Goal: Information Seeking & Learning: Learn about a topic

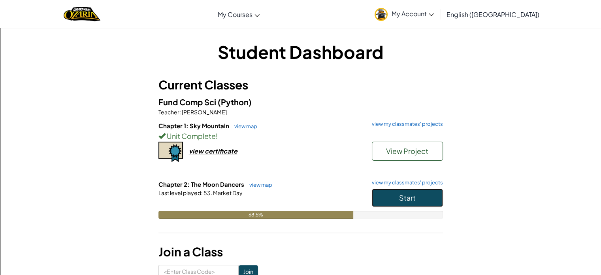
click at [417, 203] on button "Start" at bounding box center [407, 197] width 71 height 18
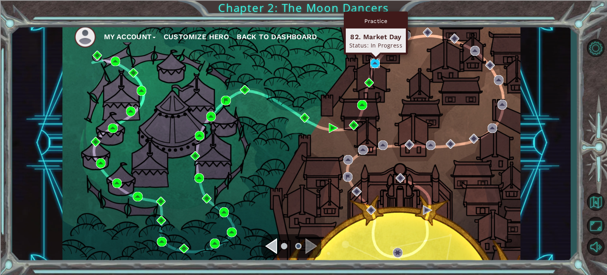
click at [376, 66] on img at bounding box center [374, 62] width 9 height 9
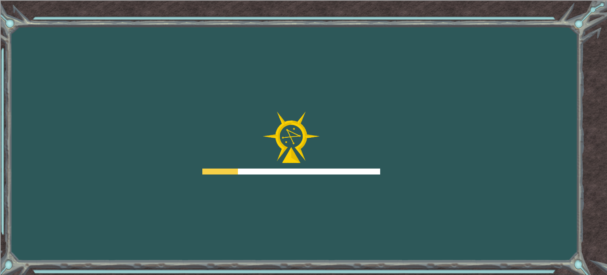
click at [377, 68] on div "Goals Error loading from server. Try refreshing the page. You'll need to join a…" at bounding box center [303, 137] width 607 height 275
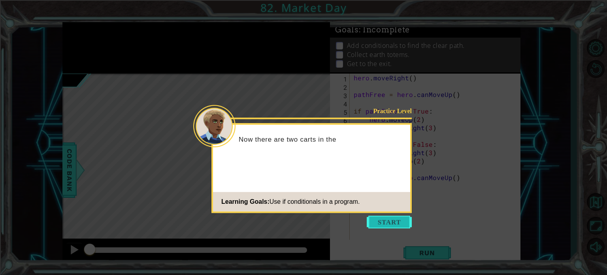
click at [391, 225] on button "Start" at bounding box center [389, 221] width 45 height 13
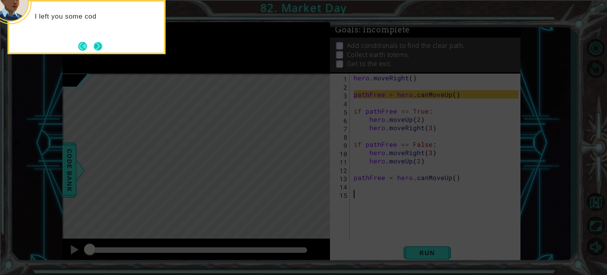
click at [101, 45] on button "Next" at bounding box center [98, 46] width 9 height 9
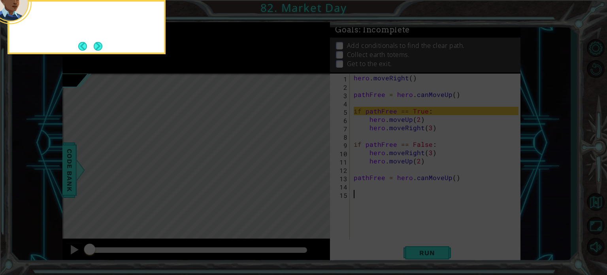
click at [101, 45] on button "Next" at bounding box center [98, 46] width 9 height 9
click at [100, 49] on button "Next" at bounding box center [98, 46] width 9 height 9
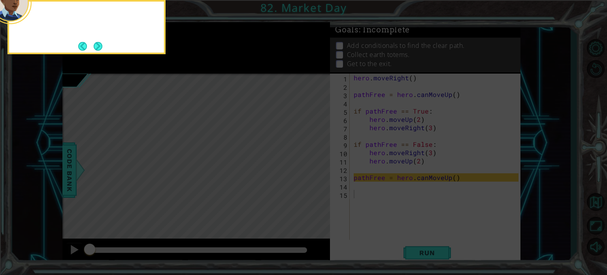
click at [100, 49] on button "Next" at bounding box center [98, 46] width 9 height 9
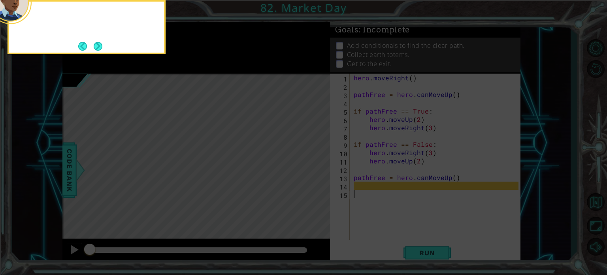
click at [100, 49] on button "Next" at bounding box center [98, 46] width 9 height 9
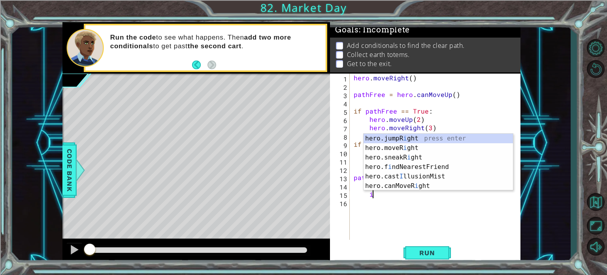
scroll to position [0, 1]
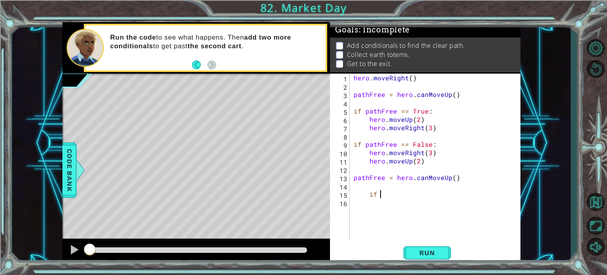
type textarea "i"
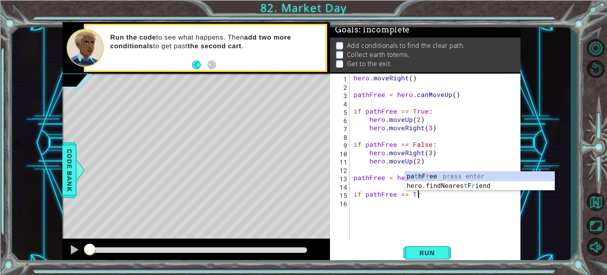
scroll to position [0, 4]
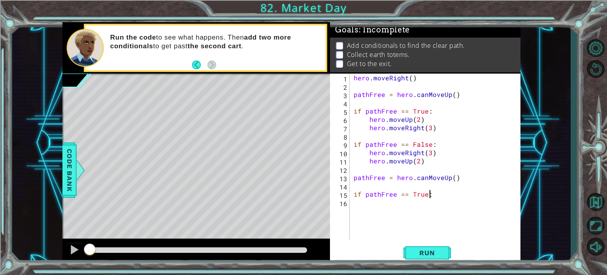
type textarea "if pathFree == True:"
drag, startPoint x: 539, startPoint y: 238, endPoint x: 606, endPoint y: 293, distance: 86.7
click at [600, 274] on html "1 ההההההההההההההההההההההההההההההההההההההההההההההההההההההההההההההההההההההההההההה…" at bounding box center [303, 167] width 607 height 335
click at [447, 203] on div "hero . moveRight ( ) pathFree = hero . canMoveUp ( ) if pathFree == True : hero…" at bounding box center [437, 164] width 170 height 183
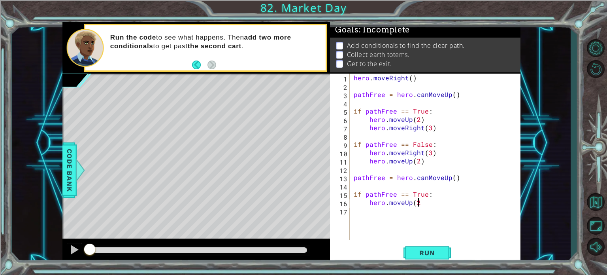
type textarea "hero.moveUp(2)"
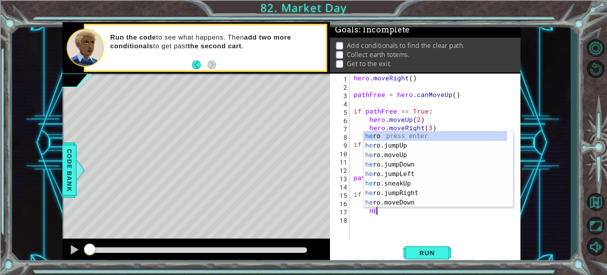
type textarea "H"
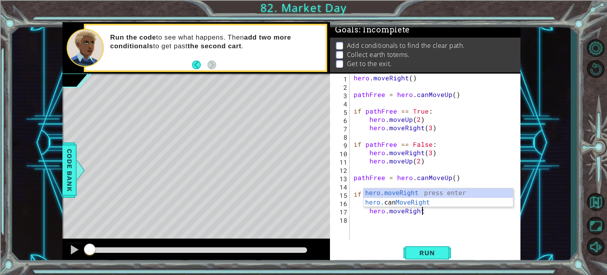
scroll to position [0, 4]
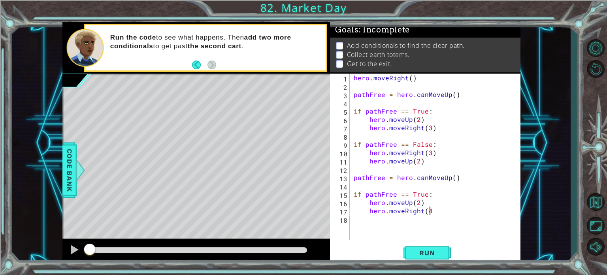
type textarea "hero.moveRight(4)"
type textarea "i"
type textarea "if pathFree == False:"
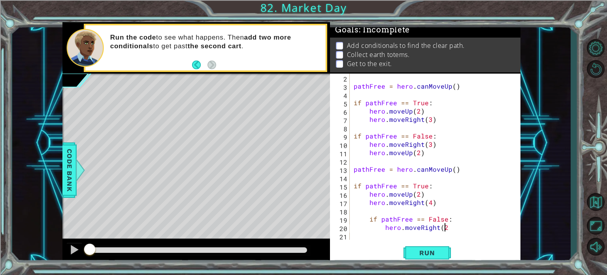
type textarea "hero.moveRight(2)"
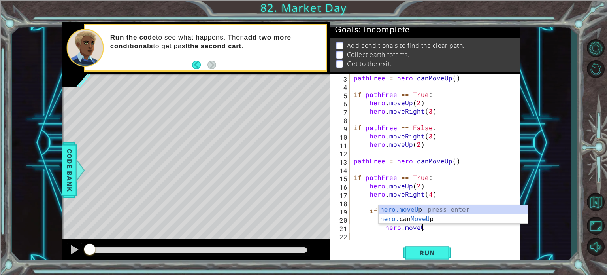
scroll to position [0, 4]
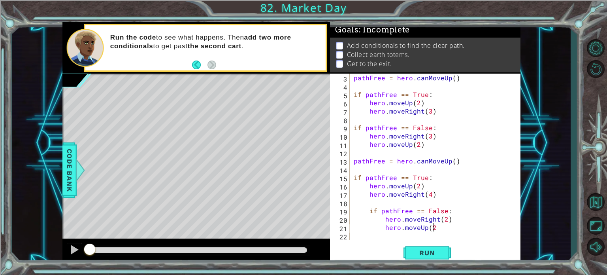
type textarea "hero.moveUp(2)"
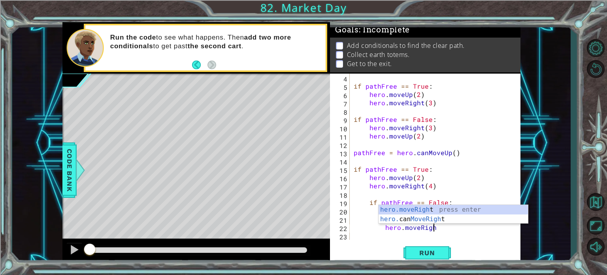
scroll to position [0, 5]
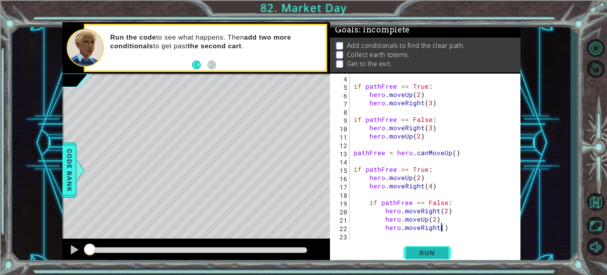
type textarea "hero.moveRight()"
click at [443, 254] on button "Run" at bounding box center [426, 252] width 47 height 19
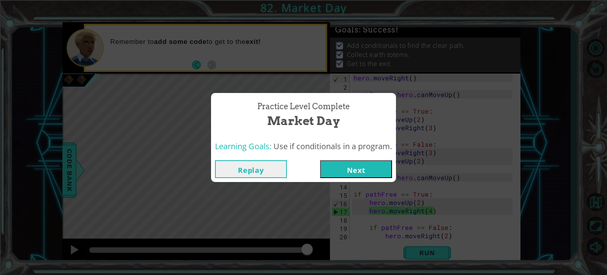
click at [352, 170] on button "Next" at bounding box center [356, 169] width 72 height 18
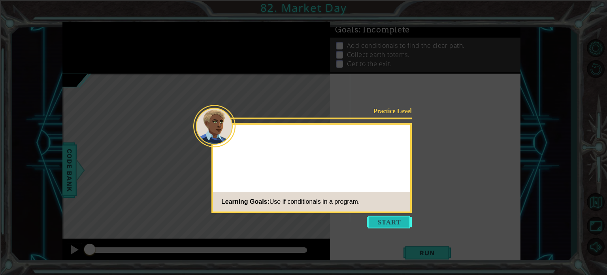
click at [383, 224] on button "Start" at bounding box center [389, 221] width 45 height 13
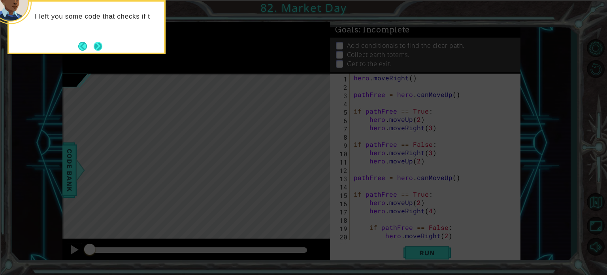
click at [94, 46] on button "Next" at bounding box center [98, 46] width 9 height 9
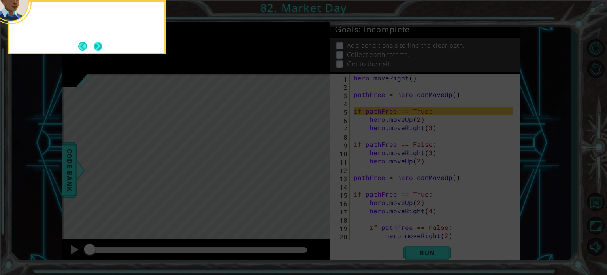
click at [96, 47] on button "Next" at bounding box center [98, 46] width 9 height 9
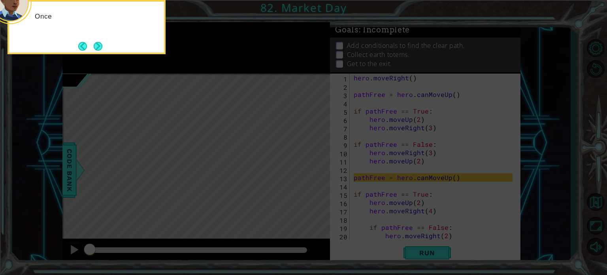
click at [96, 47] on button "Next" at bounding box center [98, 46] width 9 height 9
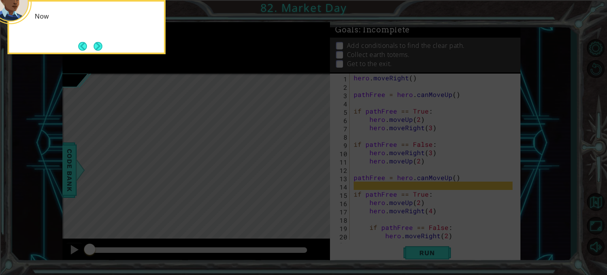
click at [96, 47] on button "Next" at bounding box center [98, 46] width 9 height 9
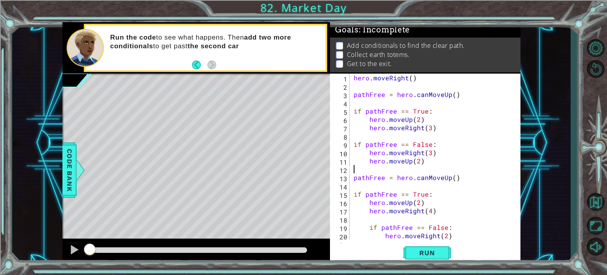
click at [442, 167] on div "hero . moveRight ( ) pathFree = hero . canMoveUp ( ) if pathFree == True : hero…" at bounding box center [434, 164] width 164 height 183
type textarea "if pathFree == False:"
type textarea "if pathFree == True:"
type textarea "pathFree = hero.canMoveUp()"
type textarea "hero.moveRight()"
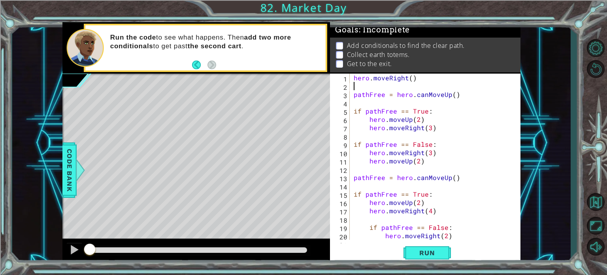
type textarea "pathFree = hero.canMoveUp()"
type textarea "hero.moveRight(3)"
type textarea "hero.moveUp(2)"
type textarea "pathFree = hero.canMoveUp()"
type textarea "hero.moveRight(4)"
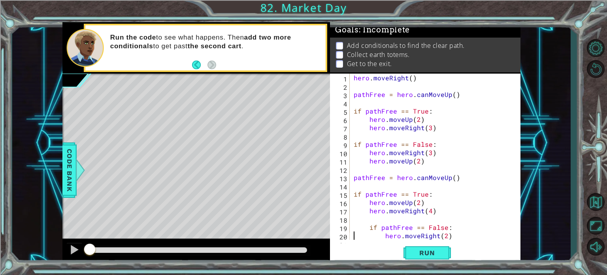
type textarea "hero.moveRight()"
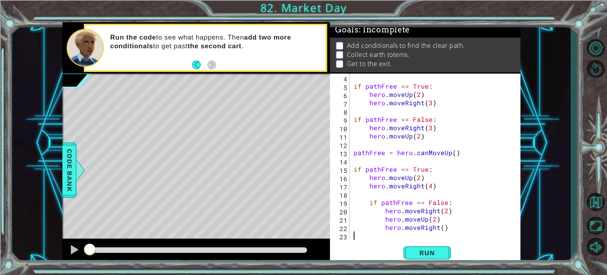
scroll to position [25, 0]
click at [420, 249] on span "Run" at bounding box center [426, 252] width 31 height 8
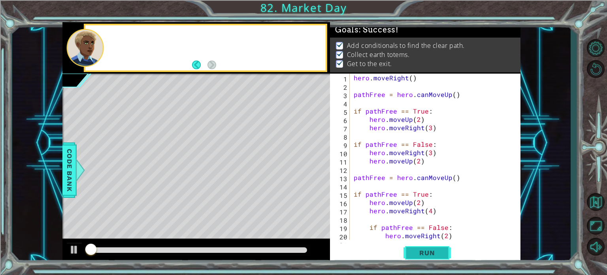
scroll to position [0, 0]
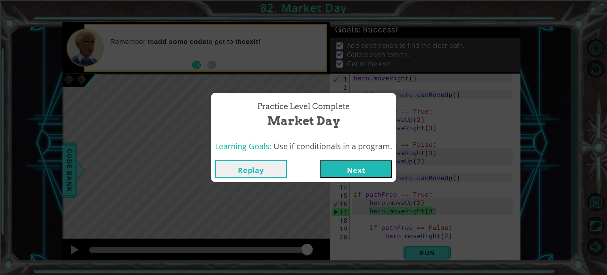
click at [378, 168] on button "Next" at bounding box center [356, 169] width 72 height 18
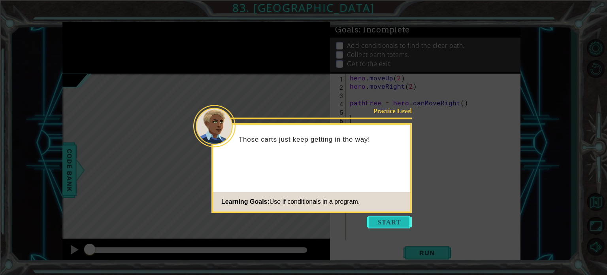
click at [388, 224] on button "Start" at bounding box center [389, 221] width 45 height 13
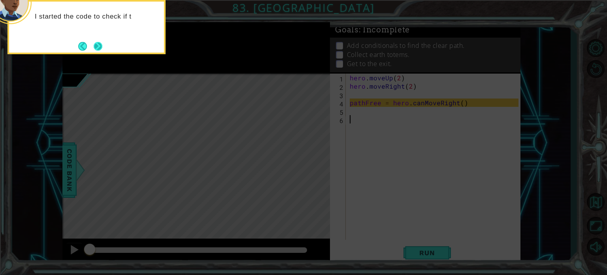
click at [101, 42] on button "Next" at bounding box center [98, 46] width 9 height 9
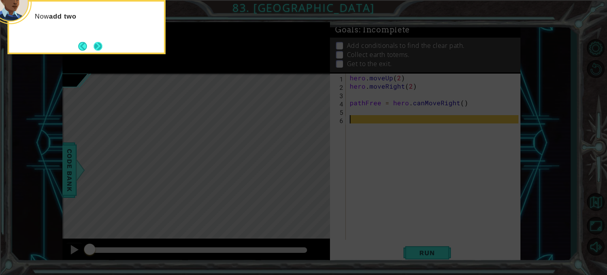
click at [98, 47] on button "Next" at bounding box center [98, 46] width 9 height 9
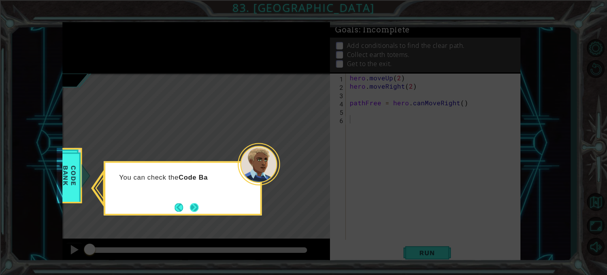
click at [190, 207] on button "Next" at bounding box center [194, 207] width 9 height 9
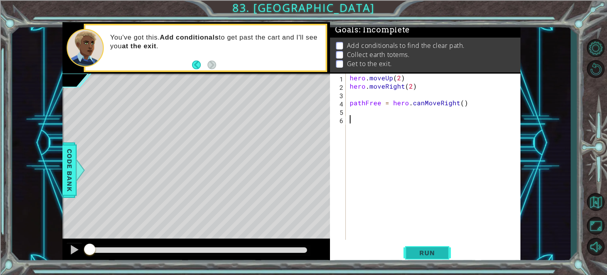
click at [433, 251] on span "Run" at bounding box center [426, 252] width 31 height 8
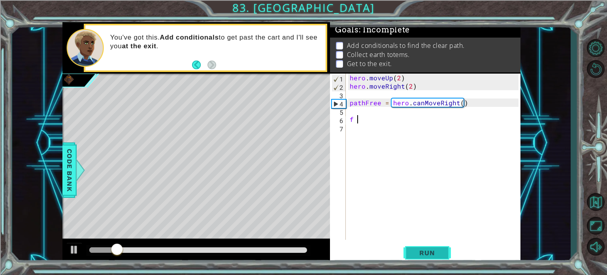
type textarea "f"
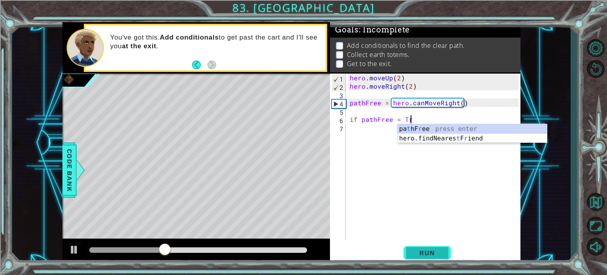
scroll to position [0, 4]
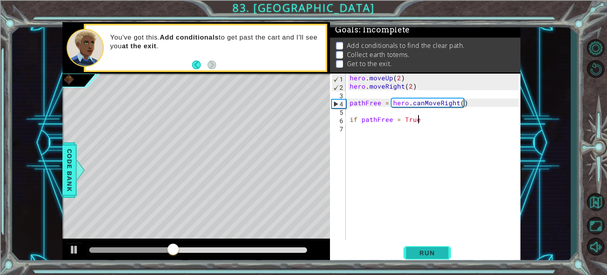
type textarea "if pathFree = True:"
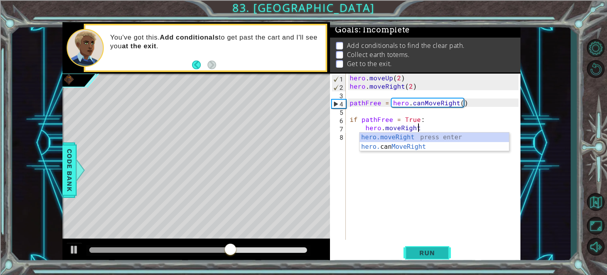
scroll to position [0, 4]
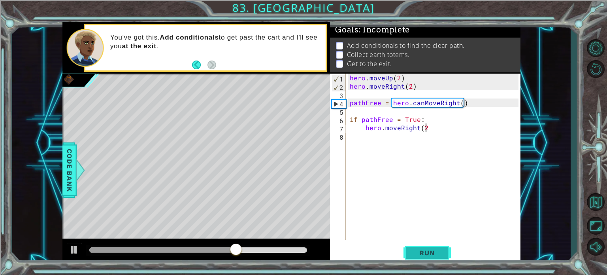
type textarea "hero.moveRight(2)"
type textarea "e"
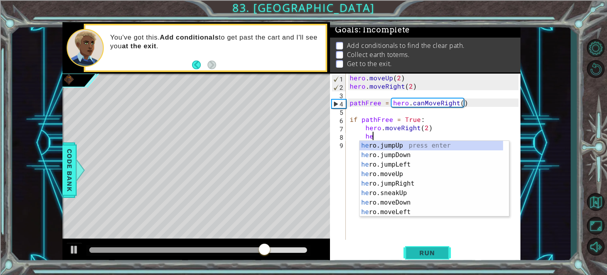
type textarea "h"
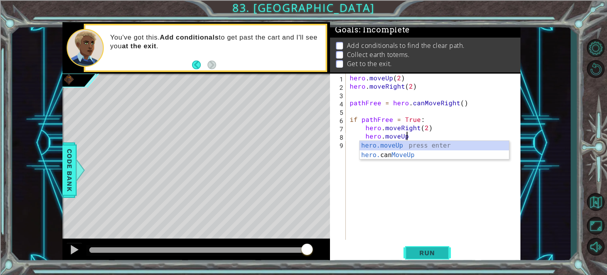
scroll to position [0, 3]
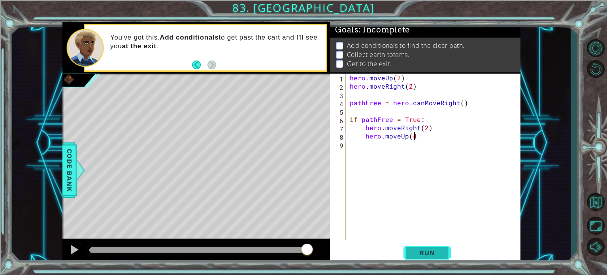
type textarea "hero.moveUp(4)"
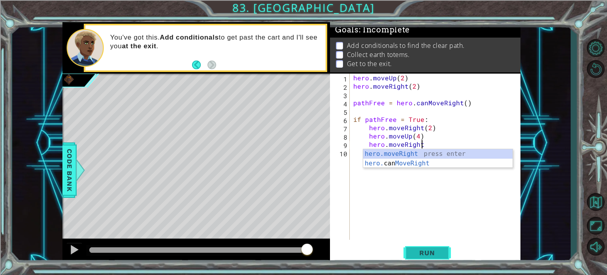
scroll to position [0, 4]
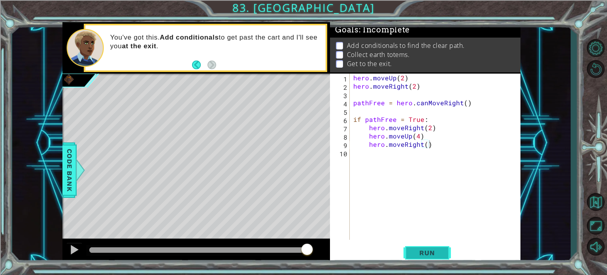
click at [435, 254] on span "Run" at bounding box center [426, 252] width 31 height 8
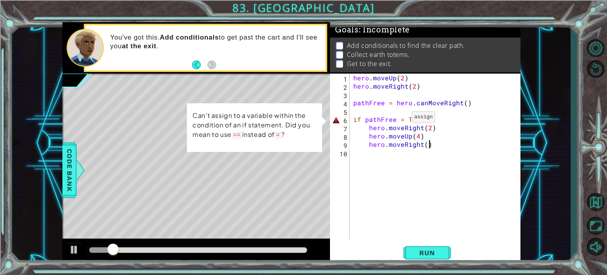
click at [401, 118] on div "hero . moveUp ( 2 ) hero . moveRight ( 2 ) pathFree = hero . canMoveRight ( ) i…" at bounding box center [437, 164] width 171 height 183
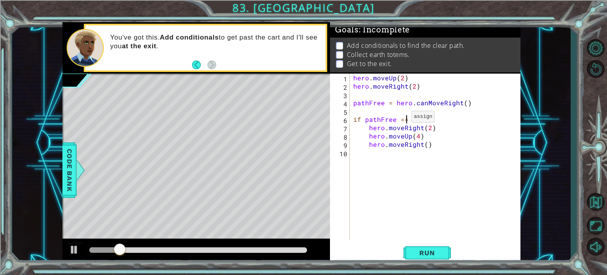
scroll to position [0, 3]
click at [418, 249] on span "Run" at bounding box center [426, 252] width 31 height 8
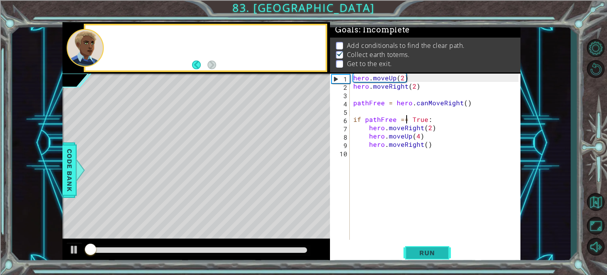
scroll to position [4, 0]
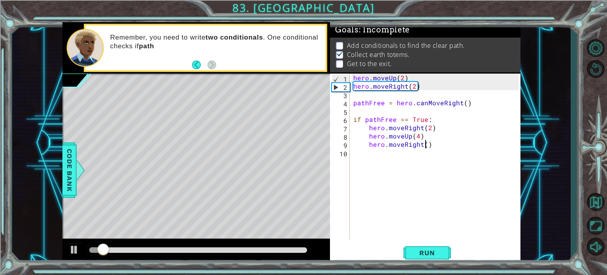
click at [427, 147] on div "hero . moveUp ( 2 ) hero . moveRight ( 2 ) pathFree = hero . canMoveRight ( ) i…" at bounding box center [437, 164] width 171 height 183
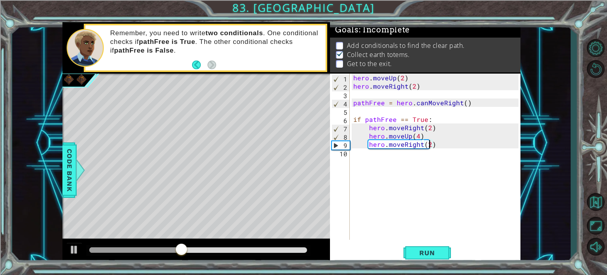
scroll to position [0, 4]
type textarea "hero.moveRight(2)"
click at [436, 252] on span "Run" at bounding box center [426, 252] width 31 height 8
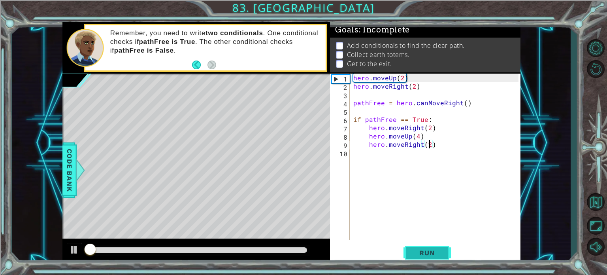
click at [436, 252] on span "Run" at bounding box center [426, 252] width 31 height 8
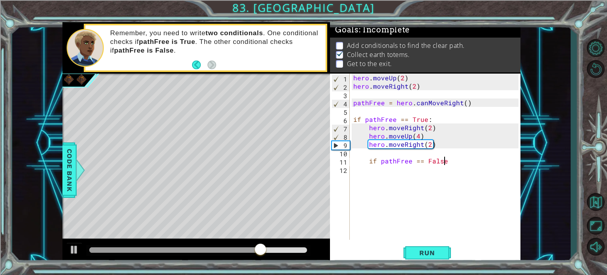
scroll to position [0, 5]
type textarea "if pathFree == False:"
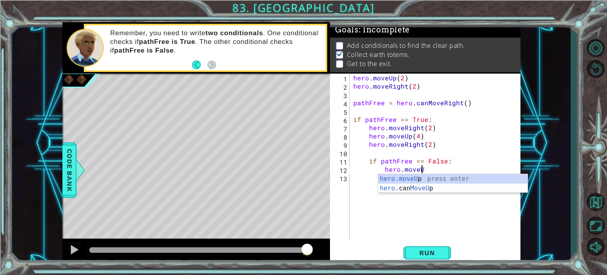
scroll to position [0, 4]
click at [437, 254] on span "Run" at bounding box center [426, 252] width 31 height 8
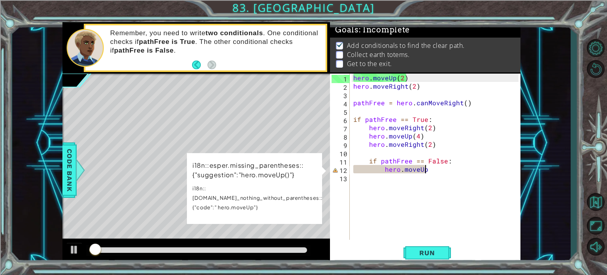
click at [433, 172] on div "hero . moveUp ( 2 ) hero . moveRight ( 2 ) pathFree = hero . canMoveRight ( ) i…" at bounding box center [437, 164] width 171 height 183
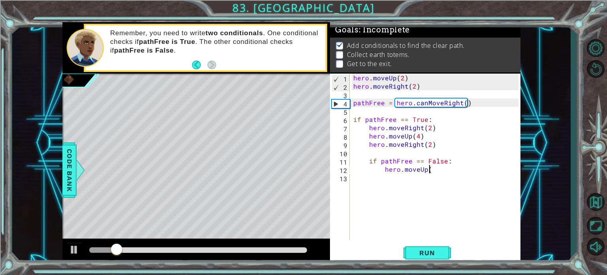
scroll to position [0, 4]
type textarea "hero.moveUp(2)"
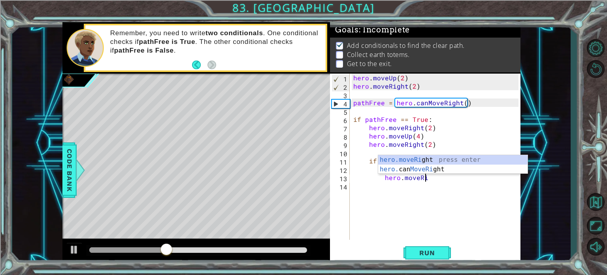
scroll to position [0, 5]
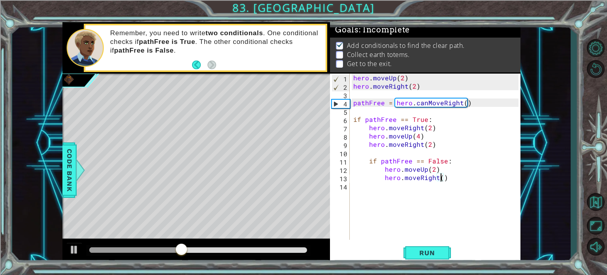
type textarea "hero.moveRight(2)"
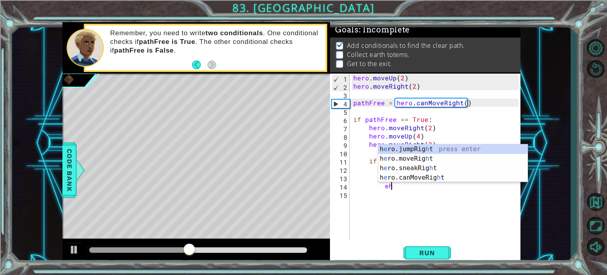
scroll to position [0, 2]
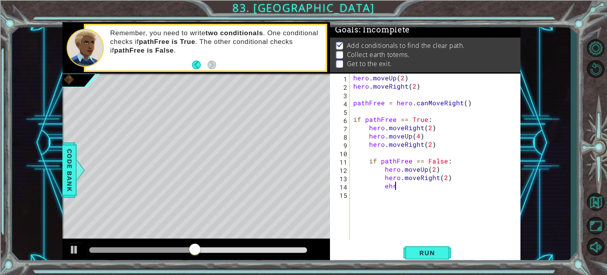
type textarea "e"
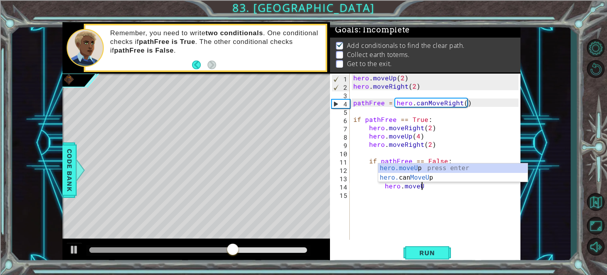
scroll to position [0, 4]
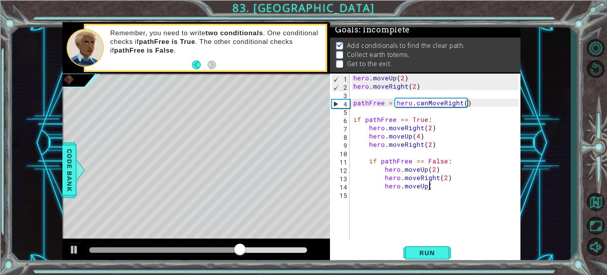
type textarea "hero.moveUp()"
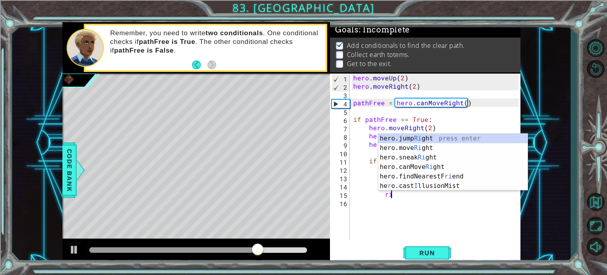
type textarea "r"
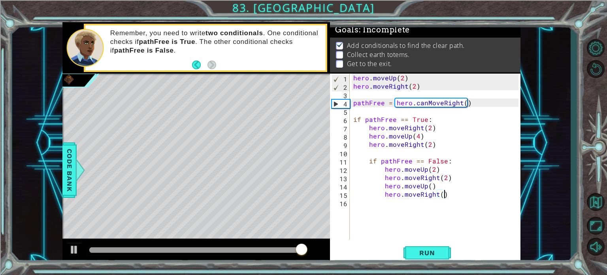
scroll to position [0, 5]
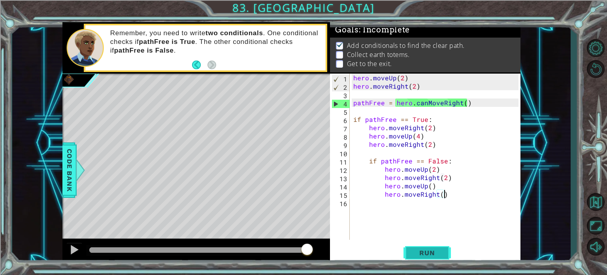
type textarea "hero.moveRight()"
click at [437, 260] on button "Run" at bounding box center [426, 252] width 47 height 19
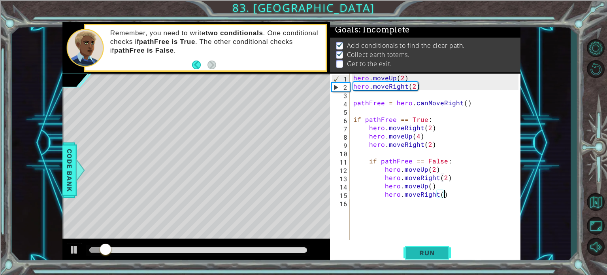
drag, startPoint x: 440, startPoint y: 251, endPoint x: 431, endPoint y: 248, distance: 9.4
click at [431, 248] on button "Run" at bounding box center [426, 252] width 47 height 19
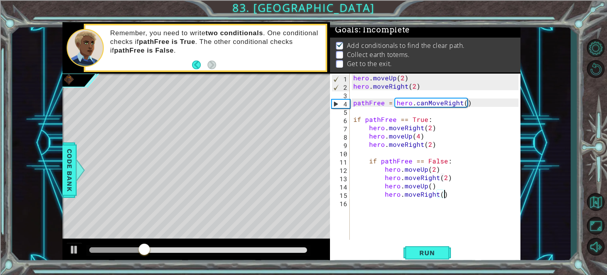
click at [403, 155] on div "hero . moveUp ( 2 ) hero . moveRight ( 2 ) pathFree = hero . canMoveRight ( ) i…" at bounding box center [437, 164] width 171 height 183
type textarea "hero.moveRight(2)"
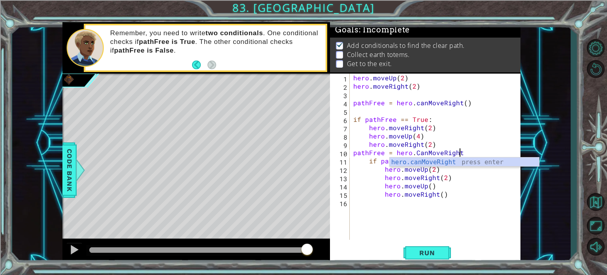
scroll to position [0, 6]
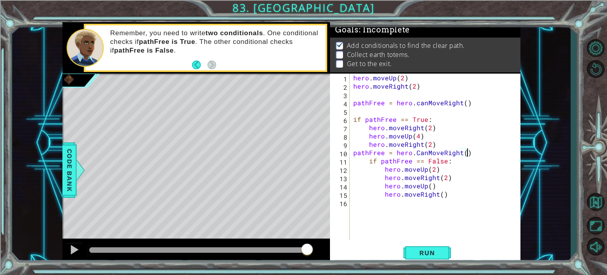
click at [446, 147] on div "hero . moveUp ( 2 ) hero . moveRight ( 2 ) pathFree = hero . canMoveRight ( ) i…" at bounding box center [437, 164] width 171 height 183
type textarea "hero.moveRight(2)"
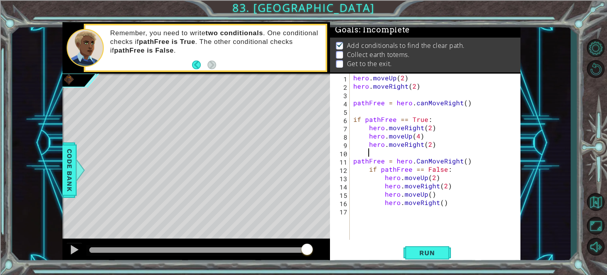
click at [473, 160] on div "hero . moveUp ( 2 ) hero . moveRight ( 2 ) pathFree = hero . canMoveRight ( ) i…" at bounding box center [437, 164] width 171 height 183
type textarea "pathFree = hero.CanMoveRight()"
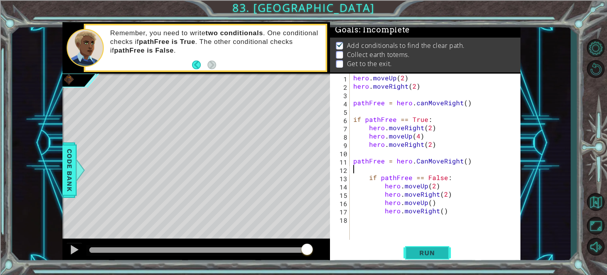
click at [431, 249] on span "Run" at bounding box center [426, 252] width 31 height 8
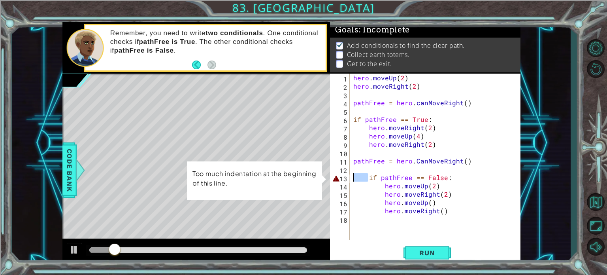
drag, startPoint x: 367, startPoint y: 176, endPoint x: 355, endPoint y: 177, distance: 12.7
click at [355, 177] on div "hero . moveUp ( 2 ) hero . moveRight ( 2 ) pathFree = hero . canMoveRight ( ) i…" at bounding box center [437, 164] width 171 height 183
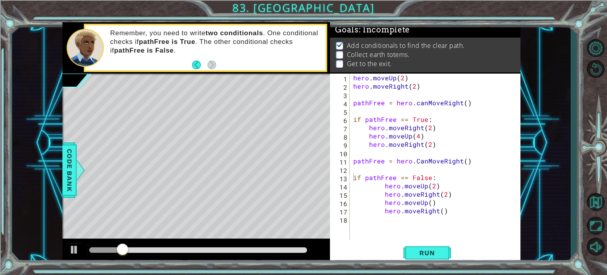
click at [435, 240] on div "if pathFree == False: 1 2 3 4 5 6 7 8 9 10 11 12 13 14 15 16 17 18 hero . moveU…" at bounding box center [425, 168] width 190 height 190
click at [434, 252] on span "Run" at bounding box center [426, 252] width 31 height 8
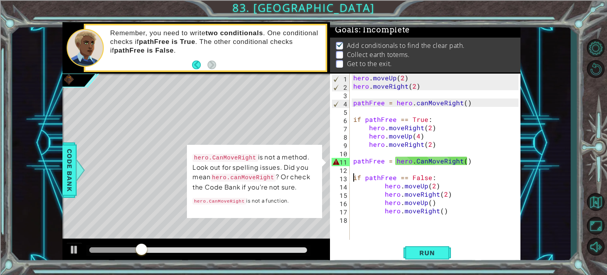
click at [417, 161] on div "hero . moveUp ( 2 ) hero . moveRight ( 2 ) pathFree = hero . canMoveRight ( ) i…" at bounding box center [437, 164] width 171 height 183
type textarea "pathFree = hero.canMoveRight()"
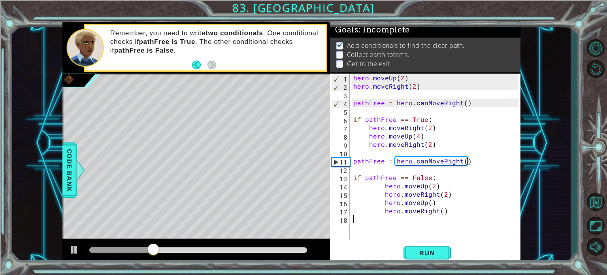
click at [429, 233] on div "hero . moveUp ( 2 ) hero . moveRight ( 2 ) pathFree = hero . canMoveRight ( ) i…" at bounding box center [437, 164] width 171 height 183
drag, startPoint x: 429, startPoint y: 233, endPoint x: 428, endPoint y: 247, distance: 13.8
click at [428, 247] on div "1 2 3 4 5 6 7 8 9 10 11 12 13 14 15 16 17 18 hero . moveUp ( 2 ) hero . moveRig…" at bounding box center [425, 168] width 190 height 190
click at [428, 247] on button "Run" at bounding box center [426, 252] width 47 height 19
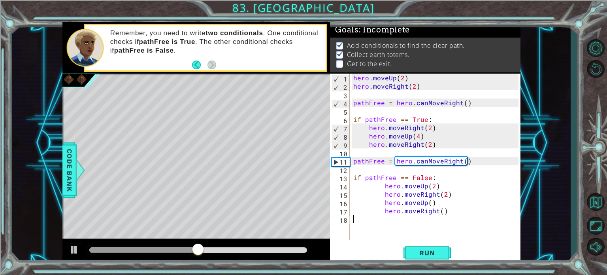
click at [440, 211] on div "hero . moveUp ( 2 ) hero . moveRight ( 2 ) pathFree = hero . canMoveRight ( ) i…" at bounding box center [437, 164] width 171 height 183
type textarea "hero.moveRight(2)"
click at [438, 248] on button "Run" at bounding box center [426, 252] width 47 height 19
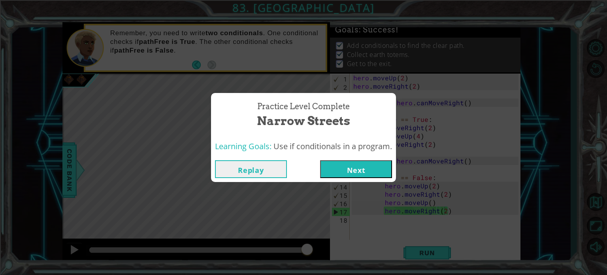
click at [256, 169] on button "Replay" at bounding box center [251, 169] width 72 height 18
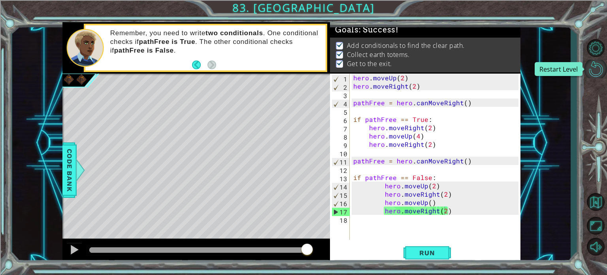
click at [597, 71] on button "Restart Level" at bounding box center [595, 69] width 23 height 19
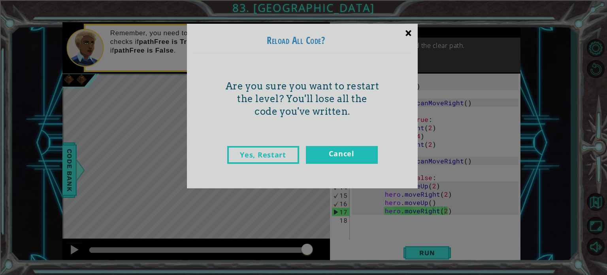
click at [407, 34] on div "×" at bounding box center [408, 32] width 19 height 23
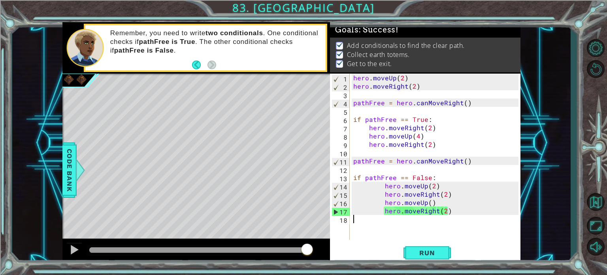
drag, startPoint x: 425, startPoint y: 259, endPoint x: 392, endPoint y: 239, distance: 38.8
click at [392, 239] on div "hero . moveUp ( 2 ) hero . moveRight ( 2 ) pathFree = hero . canMoveRight ( ) i…" at bounding box center [437, 164] width 171 height 183
click at [433, 258] on button "Run" at bounding box center [426, 252] width 47 height 19
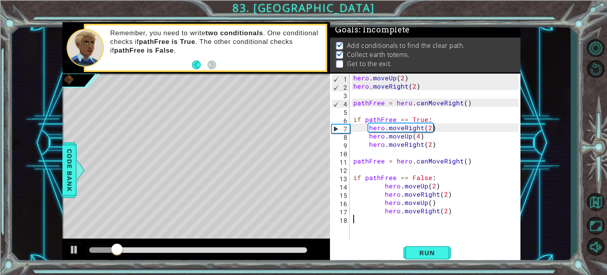
click at [429, 144] on div "hero . moveUp ( 2 ) hero . moveRight ( 2 ) pathFree = hero . canMoveRight ( ) i…" at bounding box center [437, 164] width 171 height 183
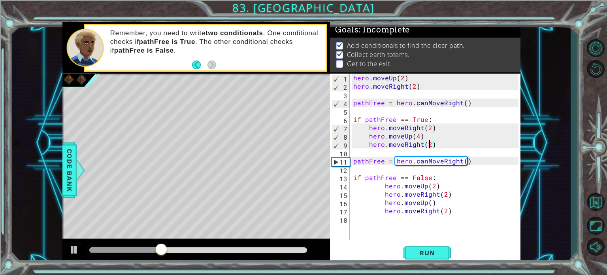
scroll to position [0, 4]
type textarea "hero.moveRight(3)"
click at [416, 250] on span "Run" at bounding box center [426, 252] width 31 height 8
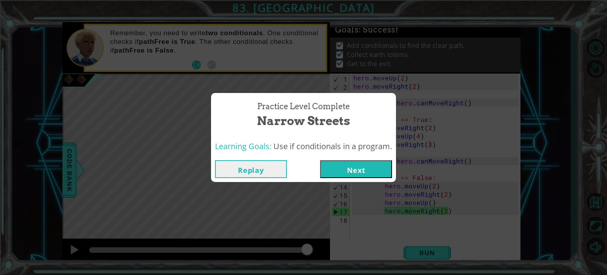
click at [348, 168] on button "Next" at bounding box center [356, 169] width 72 height 18
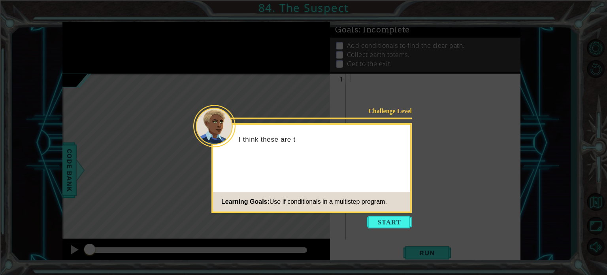
click at [395, 215] on icon at bounding box center [303, 137] width 607 height 275
click at [394, 222] on button "Start" at bounding box center [389, 221] width 45 height 13
